Goal: Task Accomplishment & Management: Manage account settings

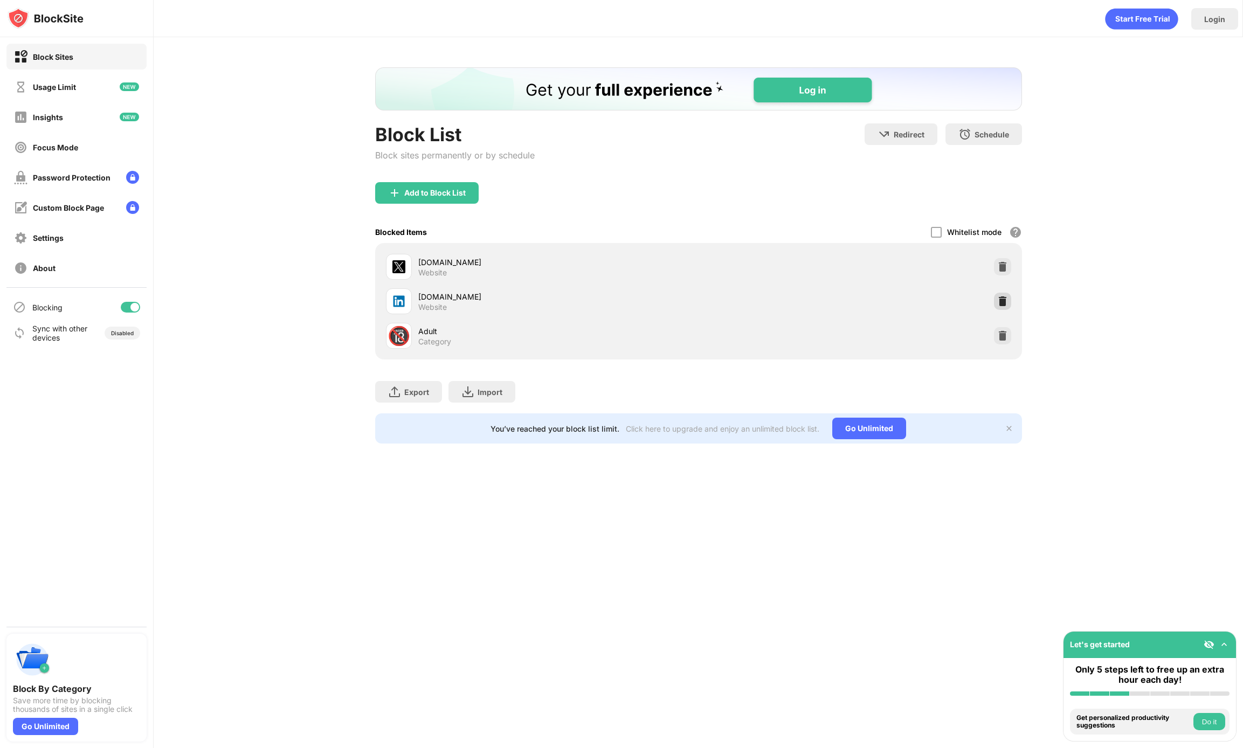
click at [1007, 297] on img at bounding box center [1003, 301] width 11 height 11
click at [1000, 265] on img at bounding box center [1003, 267] width 11 height 11
